Goal: Check status: Check status

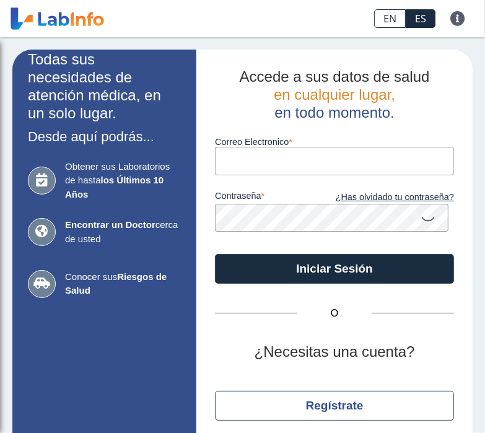
type input "[EMAIL_ADDRESS][DOMAIN_NAME]"
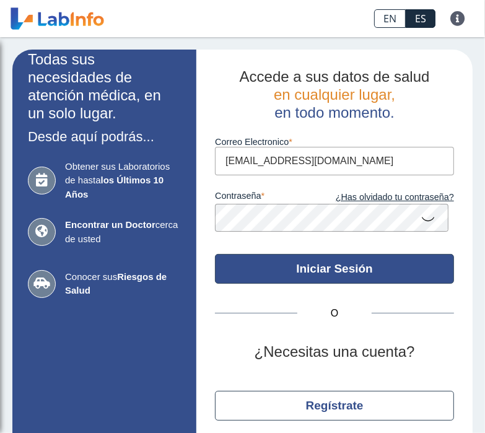
click at [329, 284] on button "Iniciar Sesión" at bounding box center [334, 269] width 239 height 30
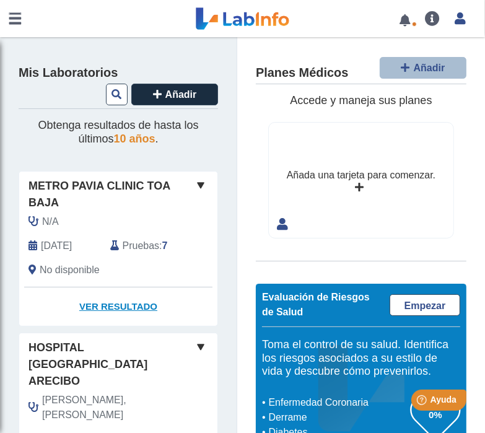
click at [119, 319] on link "Ver Resultado" at bounding box center [118, 306] width 198 height 39
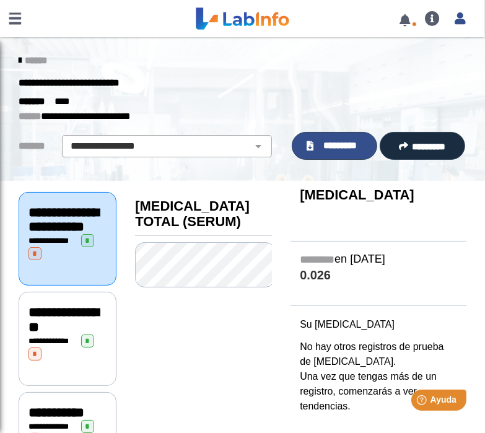
click at [332, 138] on link "*********" at bounding box center [334, 146] width 85 height 28
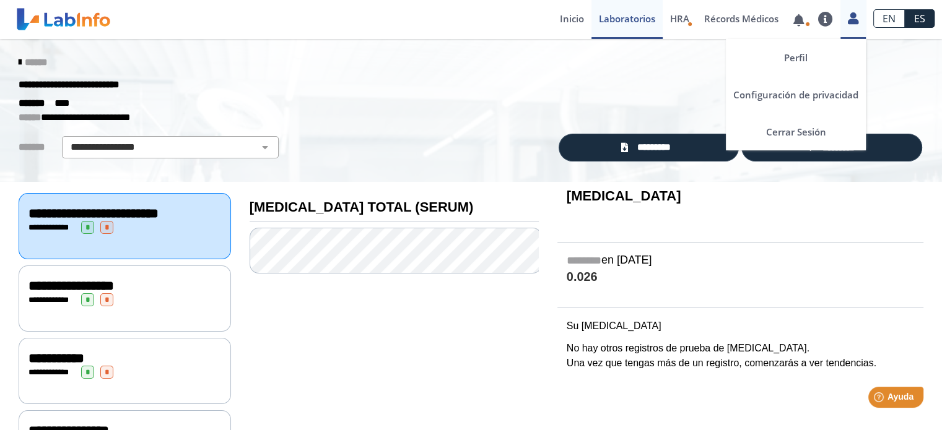
click at [484, 19] on icon at bounding box center [853, 18] width 11 height 9
click at [484, 131] on link "Cerrar Sesión" at bounding box center [796, 131] width 140 height 37
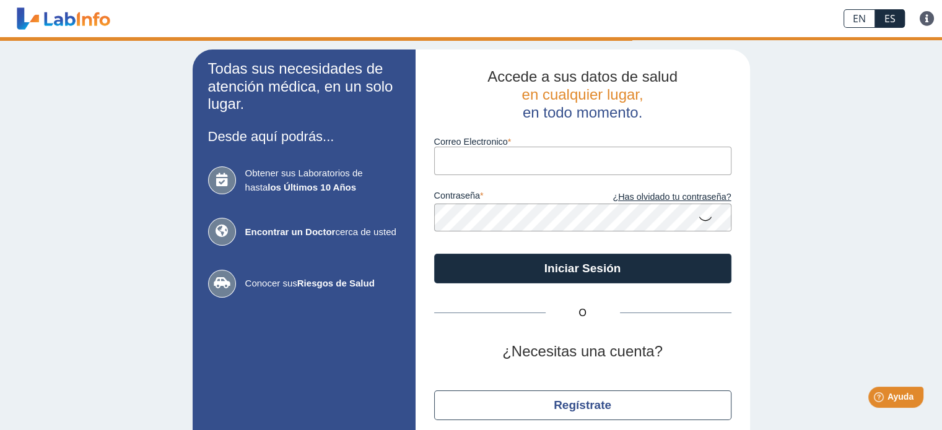
type input "[EMAIL_ADDRESS][DOMAIN_NAME]"
